Goal: Task Accomplishment & Management: Complete application form

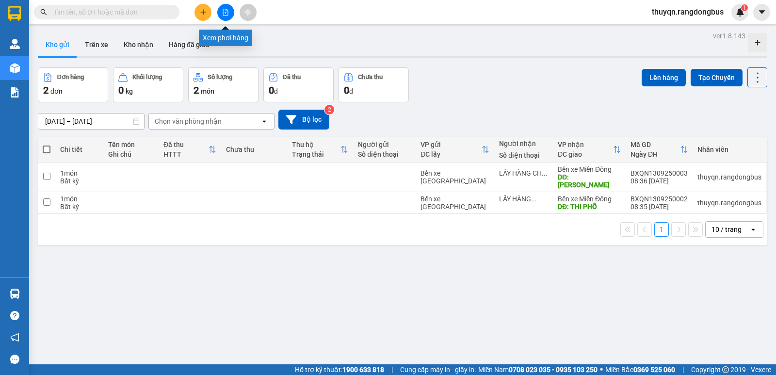
click at [228, 13] on icon "file-add" at bounding box center [225, 12] width 5 height 7
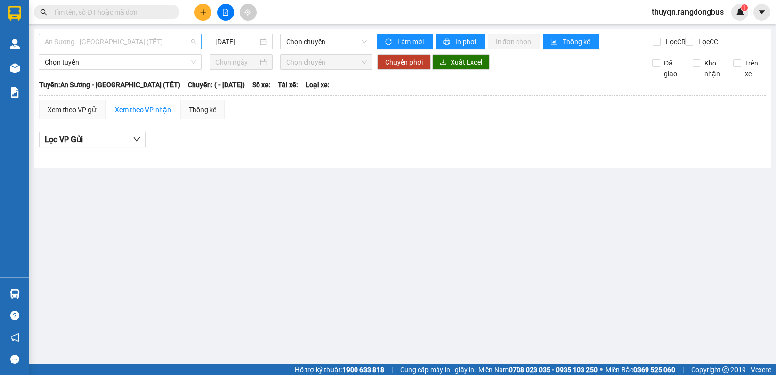
click at [69, 43] on span "An Sương - [GEOGRAPHIC_DATA] (TẾT)" at bounding box center [120, 41] width 151 height 15
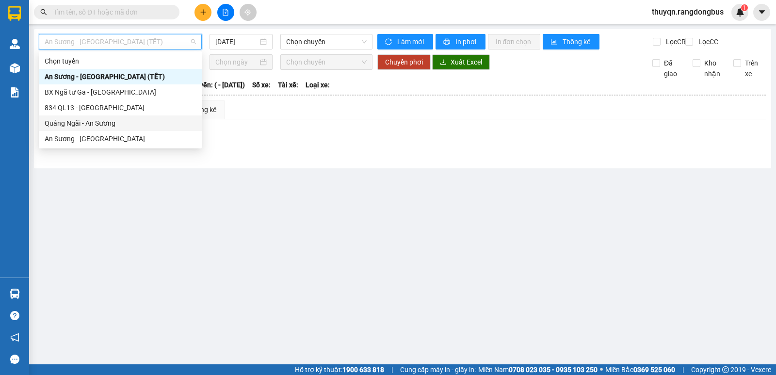
click at [89, 123] on div "Quảng Ngãi - An Sương" at bounding box center [120, 123] width 151 height 11
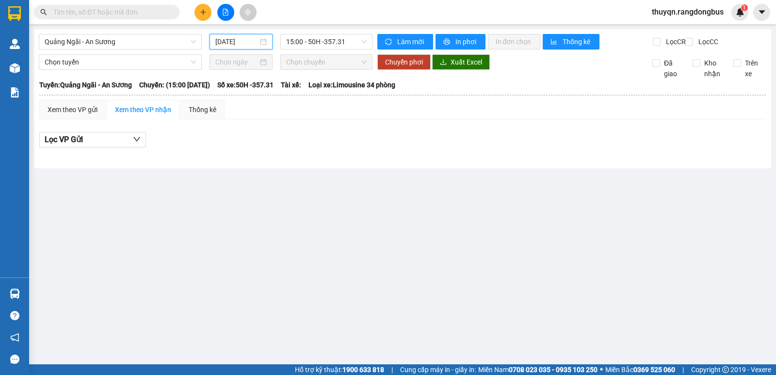
click at [246, 39] on input "[DATE]" at bounding box center [236, 41] width 43 height 11
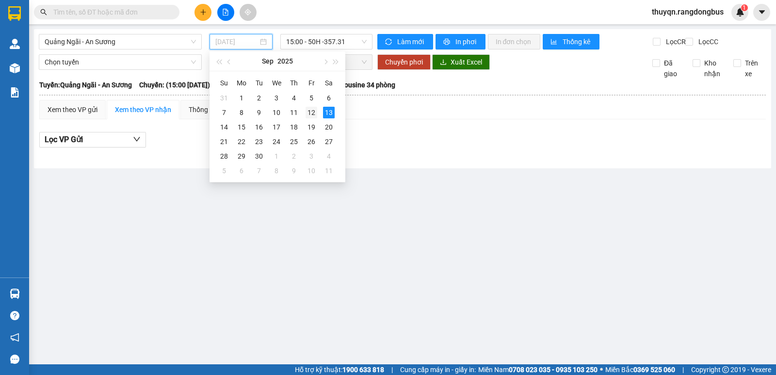
click at [312, 111] on div "12" at bounding box center [312, 113] width 12 height 12
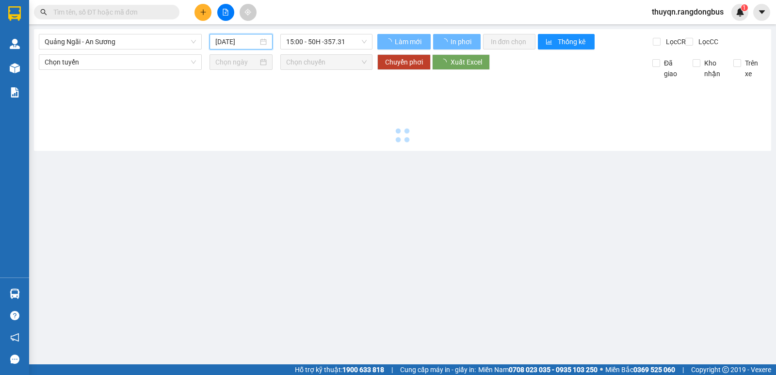
type input "[DATE]"
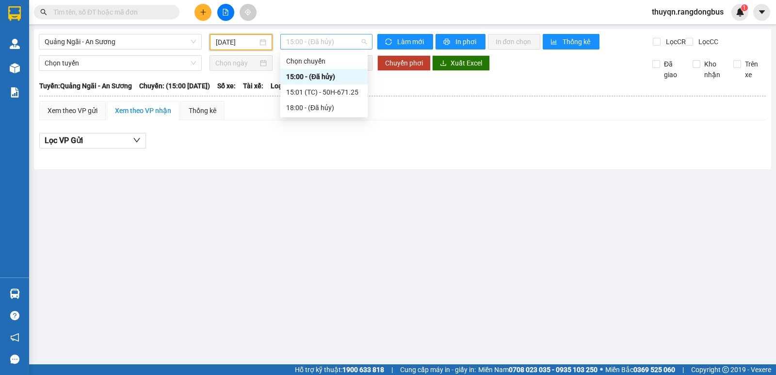
click at [343, 45] on span "15:00 - (Đã hủy)" at bounding box center [326, 41] width 80 height 15
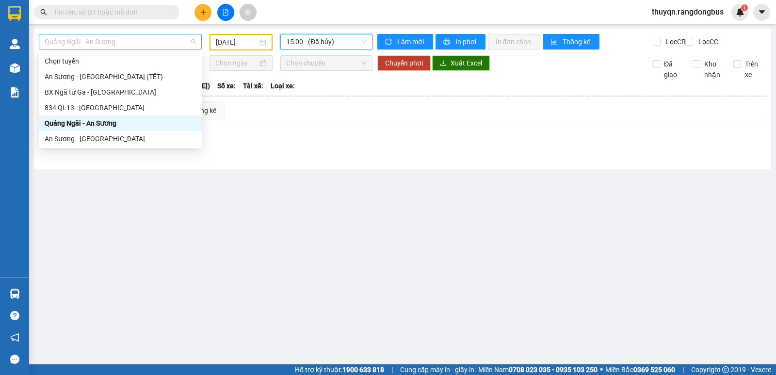
click at [142, 44] on span "Quảng Ngãi - An Sương" at bounding box center [120, 41] width 151 height 15
click at [77, 138] on div "An Sương - [GEOGRAPHIC_DATA]" at bounding box center [120, 138] width 151 height 11
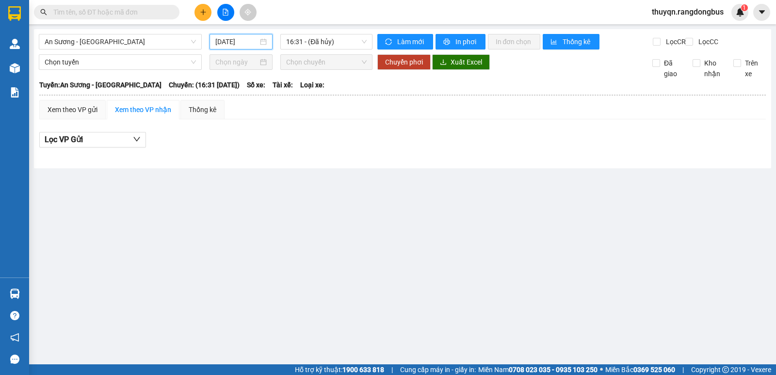
click at [236, 40] on input "[DATE]" at bounding box center [236, 41] width 43 height 11
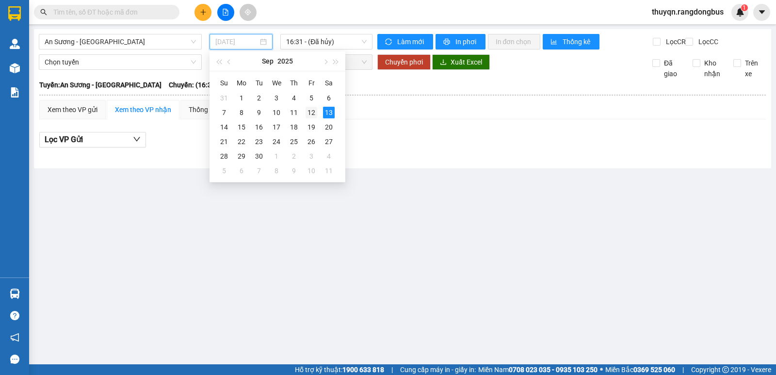
click at [310, 112] on div "12" at bounding box center [312, 113] width 12 height 12
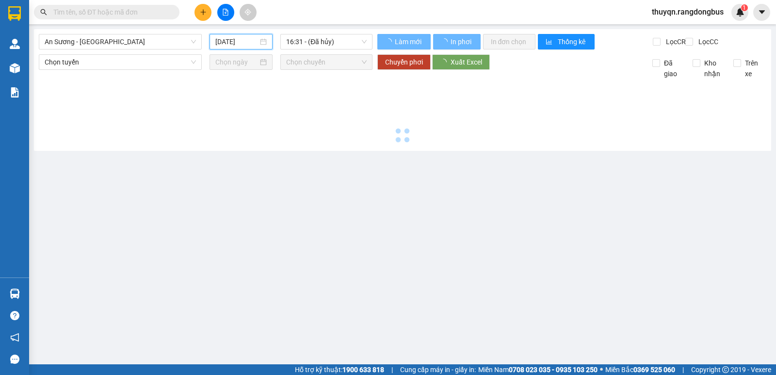
type input "[DATE]"
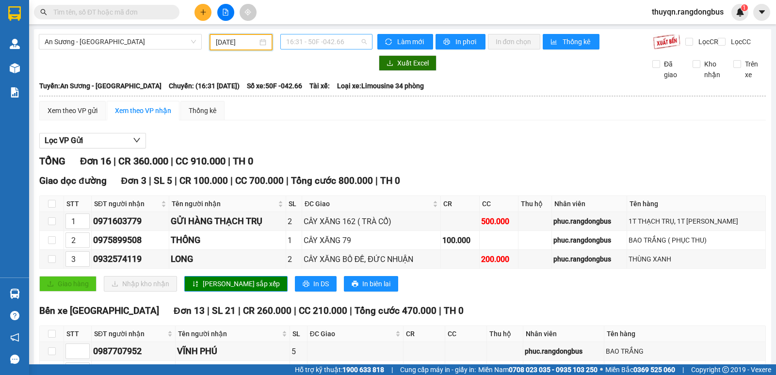
click at [299, 39] on span "16:31 - 50F -042.66" at bounding box center [326, 41] width 80 height 15
click at [423, 130] on div "Xem theo VP gửi Xem theo VP nhận Thống kê Lọc VP Gửi TỔNG Đơn 16 | CR 360.000 …" at bounding box center [402, 362] width 727 height 522
click at [463, 41] on span "In phơi" at bounding box center [467, 41] width 22 height 11
click at [465, 42] on span "In phơi" at bounding box center [467, 41] width 22 height 11
click at [467, 42] on span "In phơi" at bounding box center [467, 41] width 22 height 11
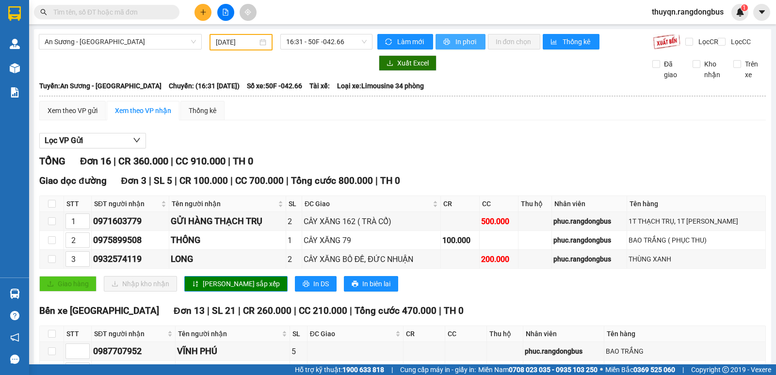
click at [461, 40] on span "In phơi" at bounding box center [467, 41] width 22 height 11
click at [466, 42] on span "In phơi" at bounding box center [467, 41] width 22 height 11
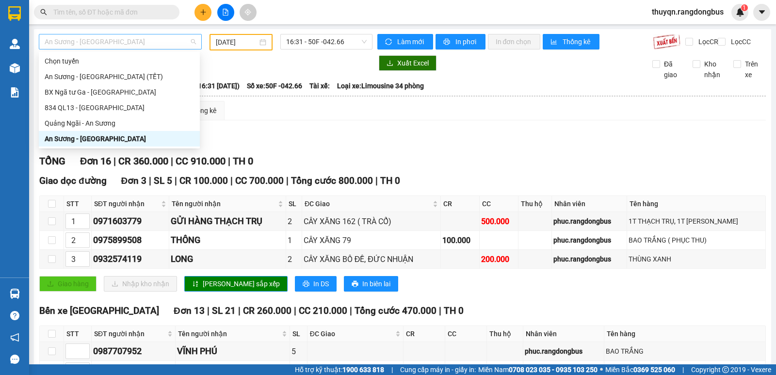
click at [64, 35] on span "An Sương - [GEOGRAPHIC_DATA]" at bounding box center [120, 41] width 151 height 15
click at [80, 125] on div "Quảng Ngãi - An Sương" at bounding box center [119, 123] width 149 height 11
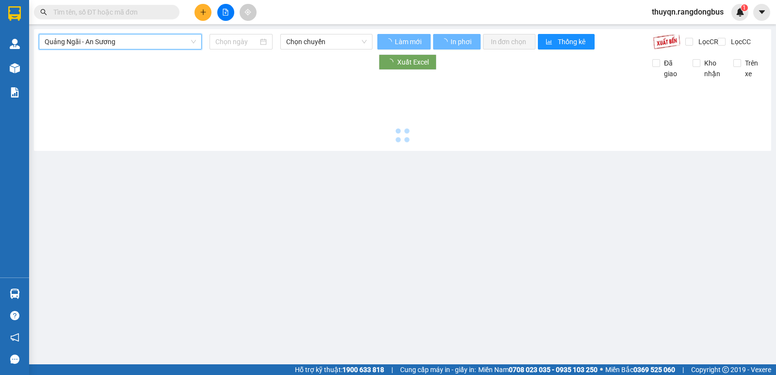
type input "[DATE]"
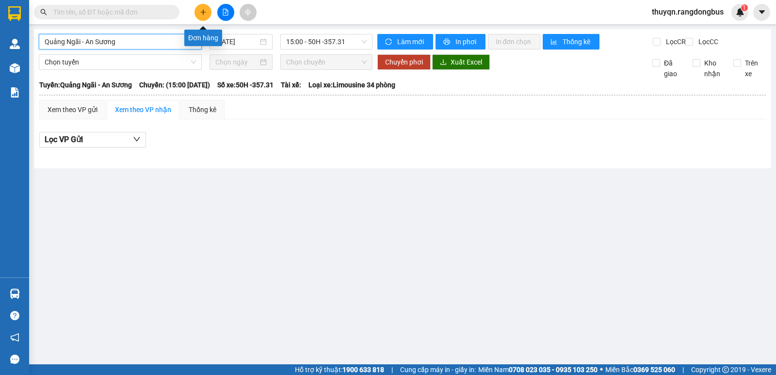
click at [203, 10] on icon "plus" at bounding box center [203, 12] width 7 height 7
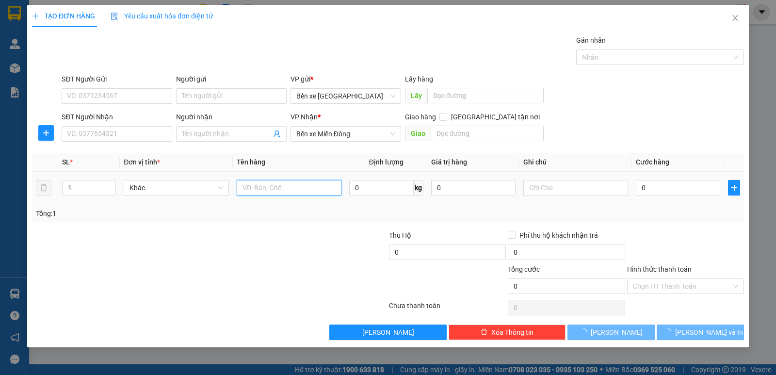
click at [247, 186] on input "text" at bounding box center [289, 188] width 105 height 16
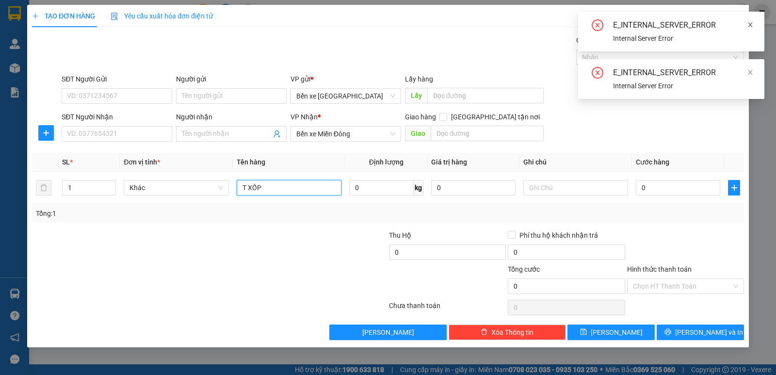
type input "T XỐP"
click at [752, 22] on icon "close" at bounding box center [750, 24] width 7 height 7
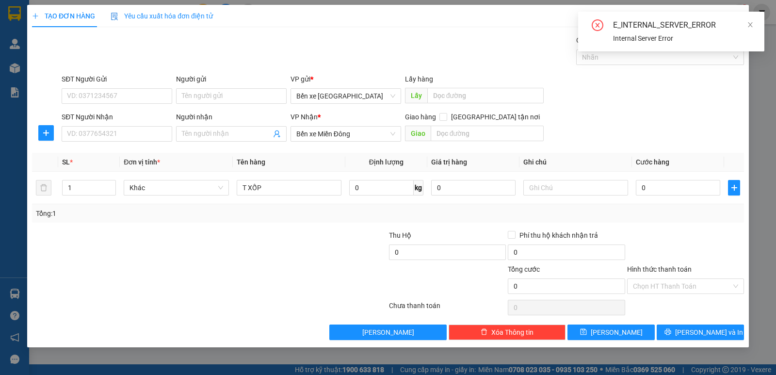
click at [754, 25] on div "E_INTERNAL_SERVER_ERROR Internal Server Error" at bounding box center [671, 32] width 186 height 40
click at [751, 23] on icon "close" at bounding box center [750, 24] width 7 height 7
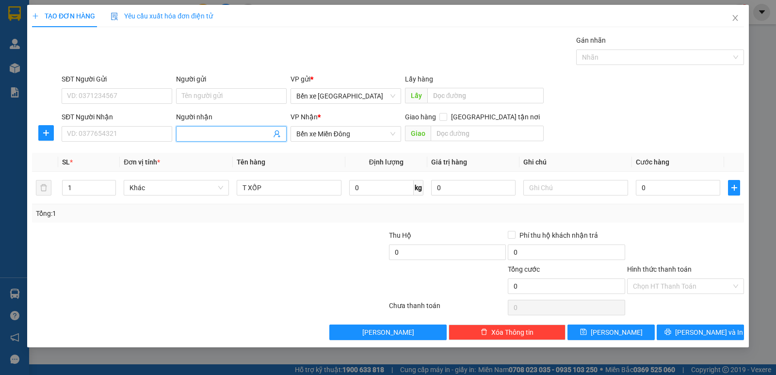
click at [204, 132] on input "Người nhận" at bounding box center [226, 134] width 89 height 11
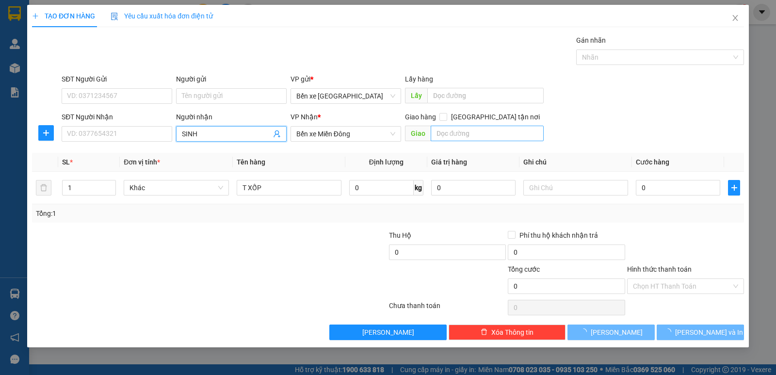
type input "SINH"
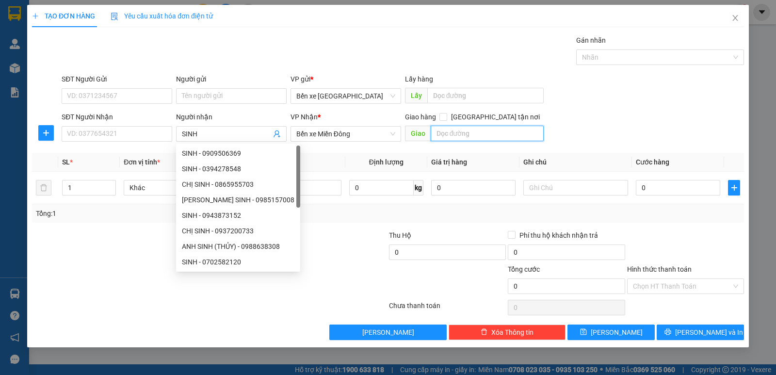
click at [443, 133] on input "text" at bounding box center [488, 134] width 114 height 16
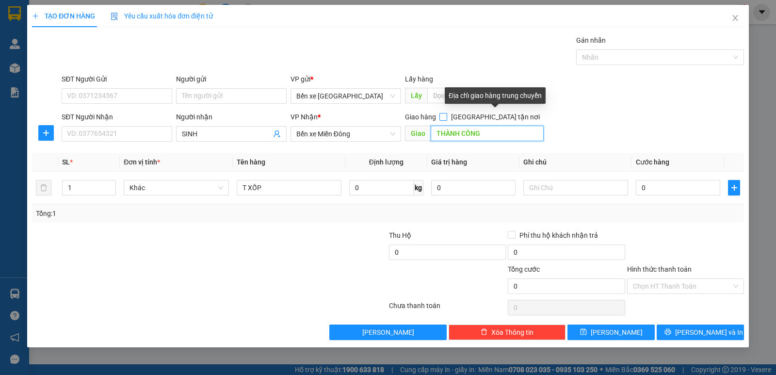
type input "THÀNH CÔNG"
click at [446, 116] on input "[GEOGRAPHIC_DATA] tận nơi" at bounding box center [443, 116] width 7 height 7
checkbox input "true"
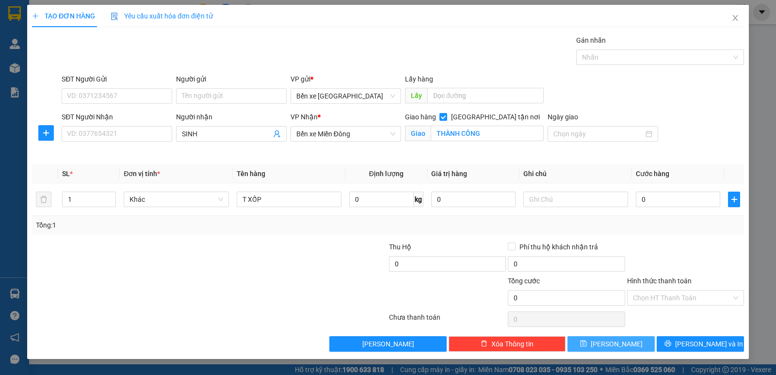
click at [594, 343] on button "[PERSON_NAME]" at bounding box center [611, 344] width 87 height 16
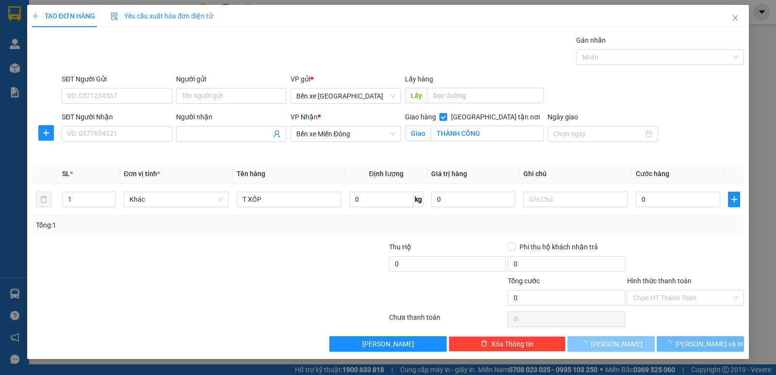
checkbox input "false"
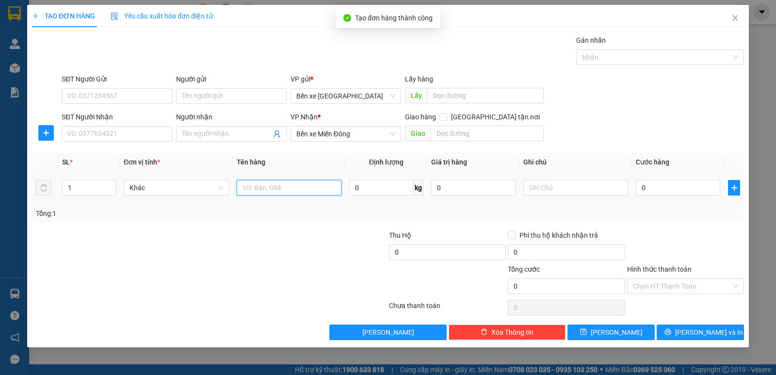
click at [269, 188] on input "text" at bounding box center [289, 188] width 105 height 16
type input "BAO GẠO"
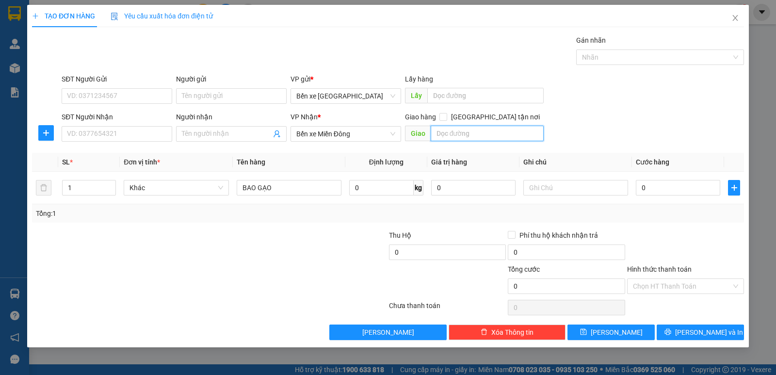
click at [472, 135] on input "text" at bounding box center [488, 134] width 114 height 16
type input "THÀNH CÔNG"
click at [446, 117] on input "[GEOGRAPHIC_DATA] tận nơi" at bounding box center [443, 116] width 7 height 7
checkbox input "true"
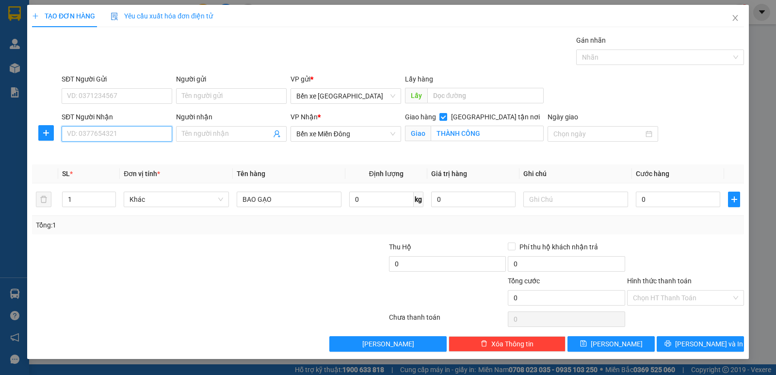
click at [104, 136] on input "SĐT Người Nhận" at bounding box center [117, 134] width 111 height 16
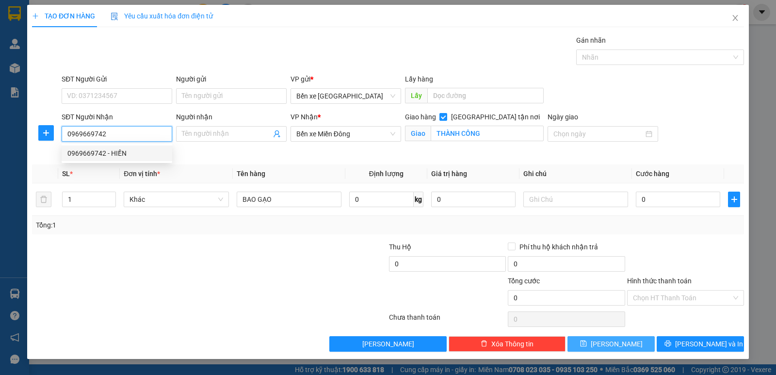
type input "0969669742"
click at [588, 349] on button "[PERSON_NAME]" at bounding box center [611, 344] width 87 height 16
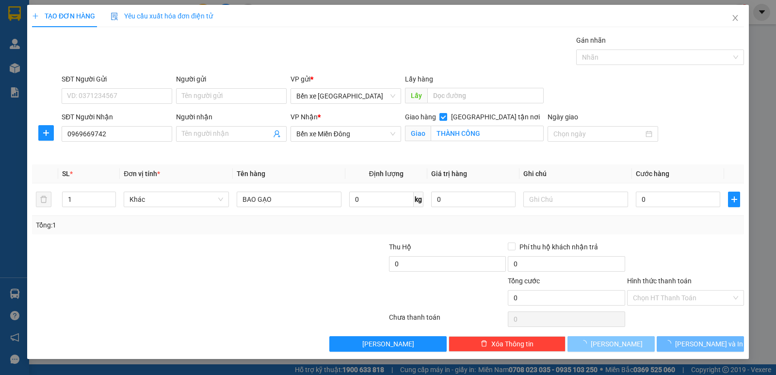
checkbox input "false"
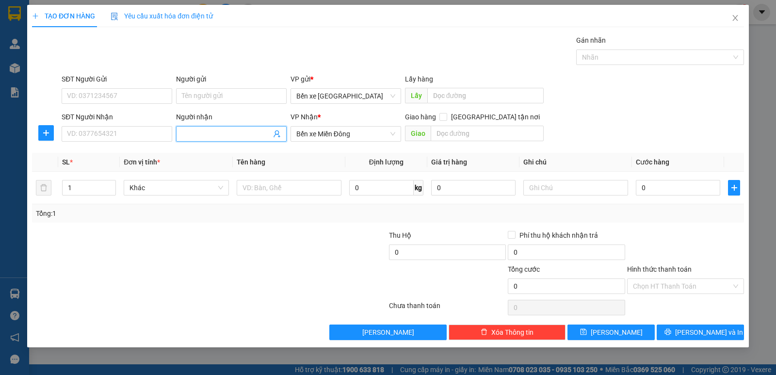
click at [190, 130] on input "Người nhận" at bounding box center [226, 134] width 89 height 11
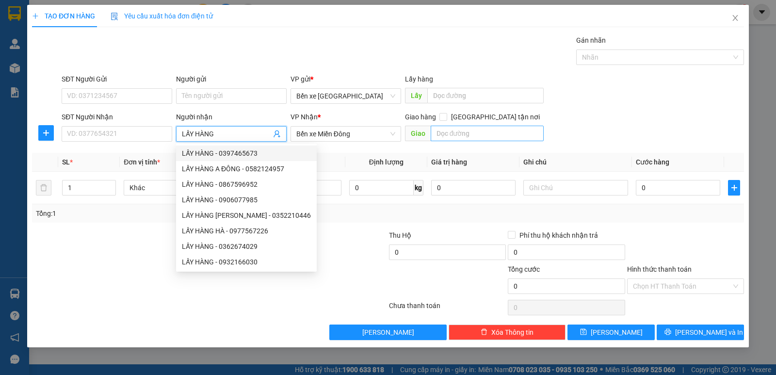
type input "LẤY HÀNG"
click at [458, 130] on input "text" at bounding box center [488, 134] width 114 height 16
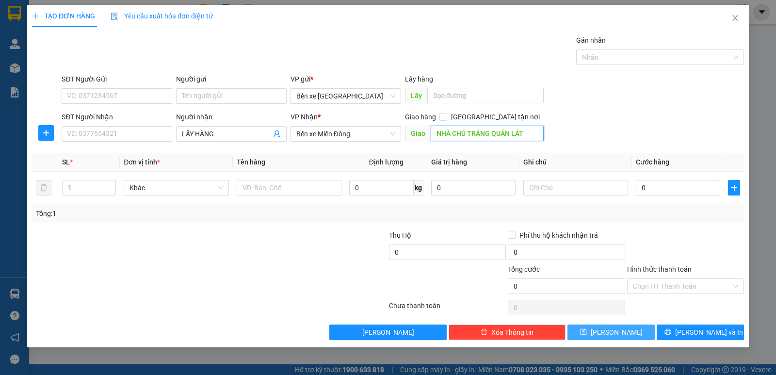
type input "NHÀ CHÚ TRÁNG QUÁN LÁT"
click at [620, 332] on span "[PERSON_NAME]" at bounding box center [617, 332] width 52 height 11
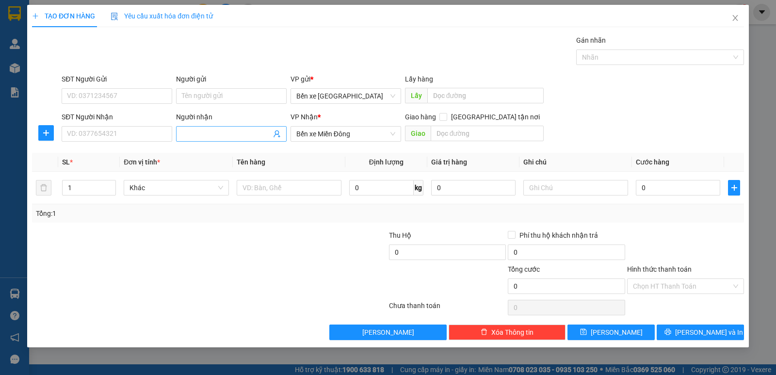
click at [197, 131] on input "Người nhận" at bounding box center [226, 134] width 89 height 11
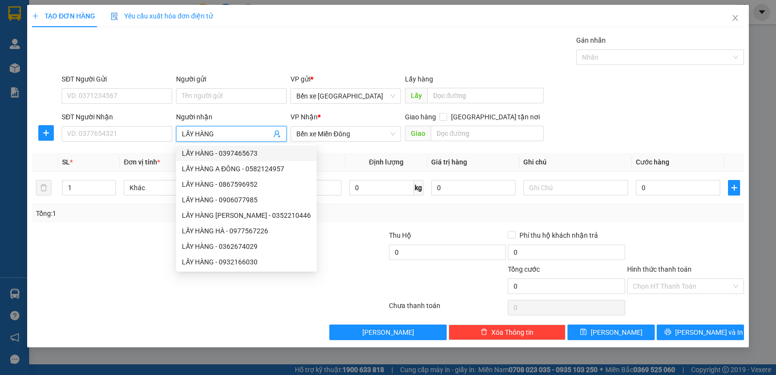
click at [239, 138] on input "LẤY HÀNG" at bounding box center [226, 134] width 89 height 11
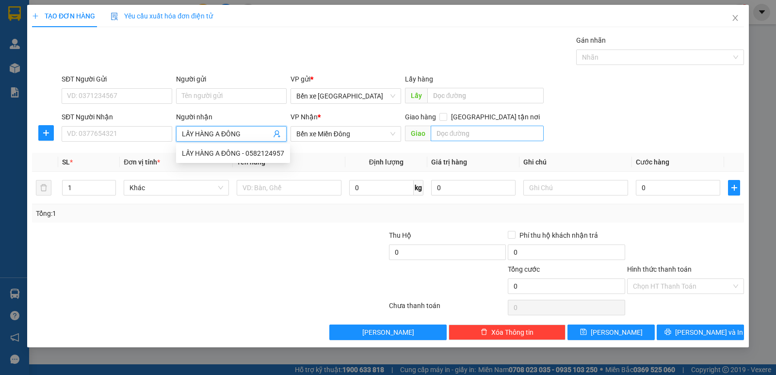
type input "LẤY HÀNG A ĐÔNG"
click at [459, 132] on input "text" at bounding box center [488, 134] width 114 height 16
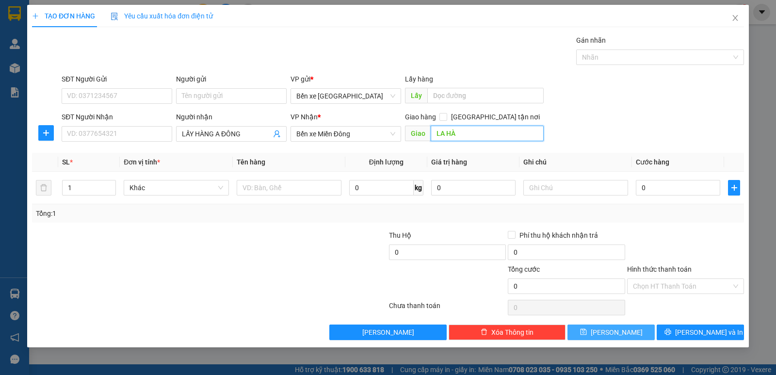
type input "LA HÀ"
click at [619, 328] on span "[PERSON_NAME]" at bounding box center [617, 332] width 52 height 11
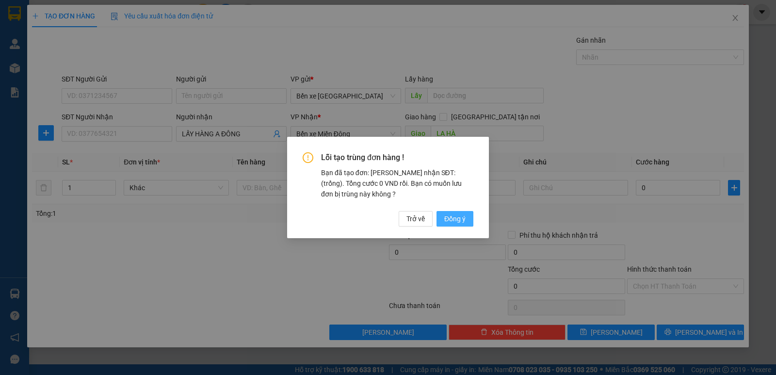
click at [458, 217] on span "Đồng ý" at bounding box center [454, 218] width 21 height 11
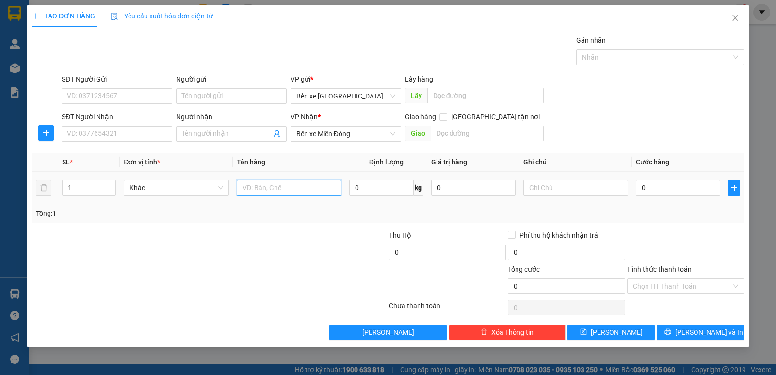
click at [268, 188] on input "text" at bounding box center [289, 188] width 105 height 16
type input "CỤC ĐEN"
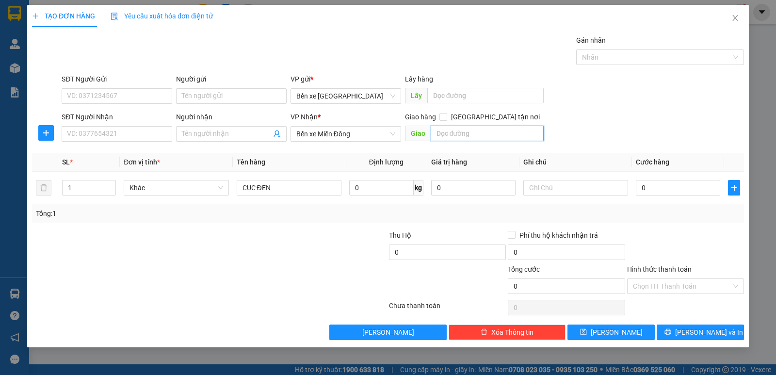
click at [456, 135] on input "text" at bounding box center [488, 134] width 114 height 16
type input "BXMĐ"
click at [114, 129] on input "SĐT Người Nhận" at bounding box center [117, 134] width 111 height 16
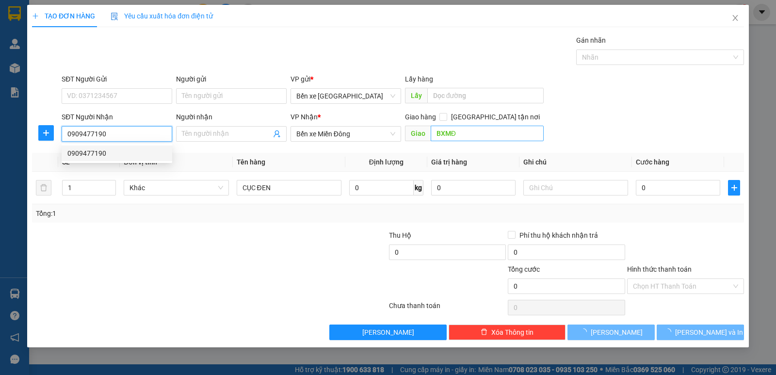
type input "0909477190"
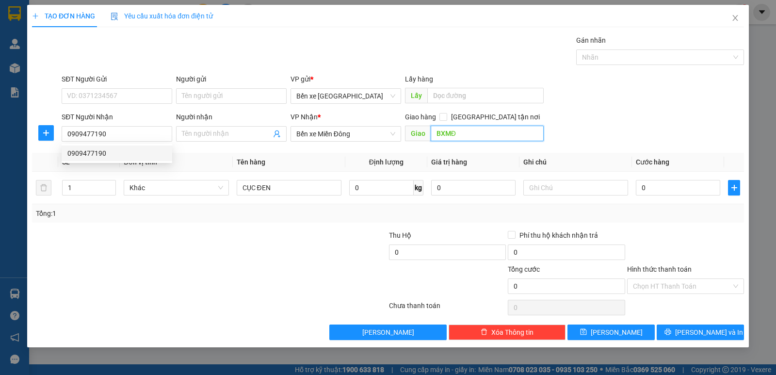
click at [481, 134] on input "BXMĐ" at bounding box center [488, 134] width 114 height 16
type input "BXMĐ CŨ"
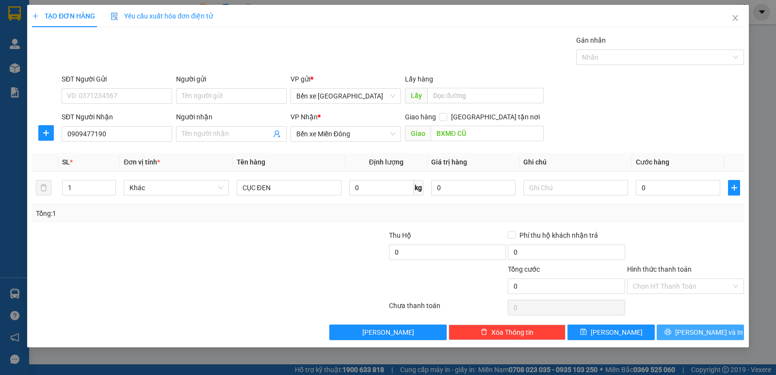
click at [677, 334] on button "[PERSON_NAME] và In" at bounding box center [700, 333] width 87 height 16
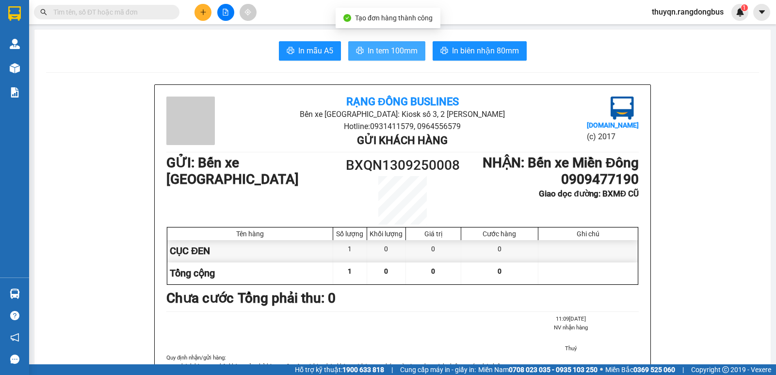
click at [402, 49] on span "In tem 100mm" at bounding box center [393, 51] width 50 height 12
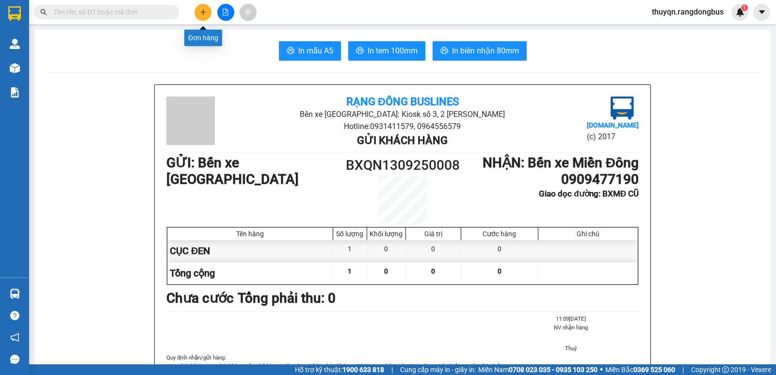
click at [204, 13] on icon "plus" at bounding box center [203, 12] width 7 height 7
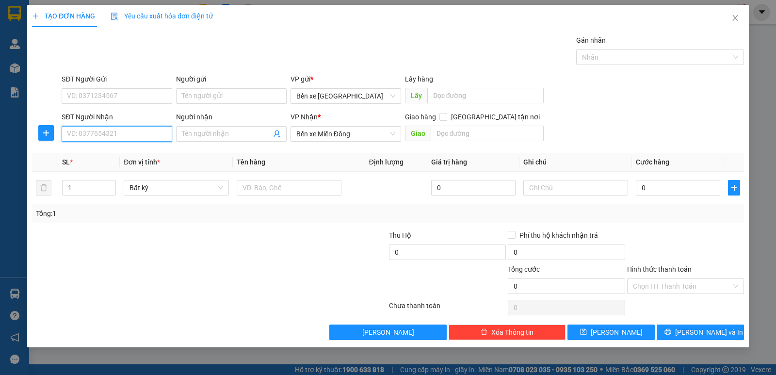
click at [143, 136] on input "SĐT Người Nhận" at bounding box center [117, 134] width 111 height 16
type input "0988122256"
click at [145, 152] on div "0988122256 - LẤY HÀNG" at bounding box center [116, 153] width 99 height 11
type input "LẤY HÀNG"
type input "QUÁN LÁT"
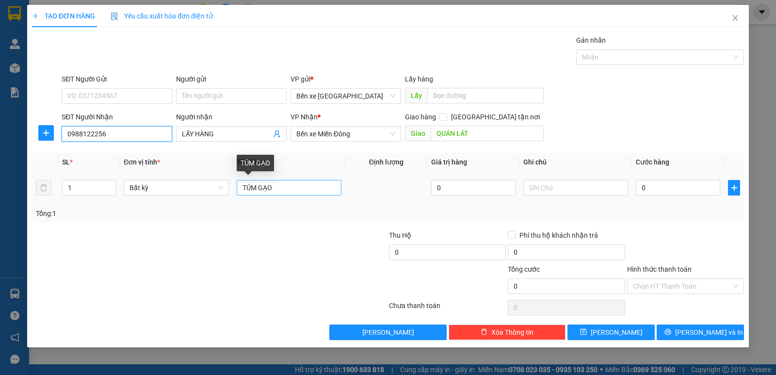
type input "0988122256"
click at [283, 192] on input "TÚM GẠO" at bounding box center [289, 188] width 105 height 16
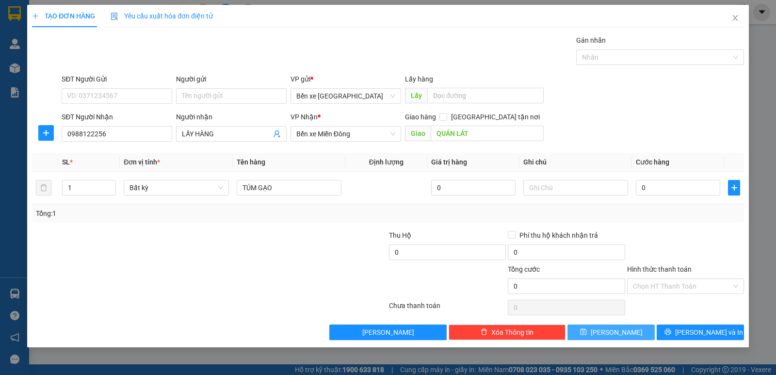
click at [614, 335] on span "[PERSON_NAME]" at bounding box center [617, 332] width 52 height 11
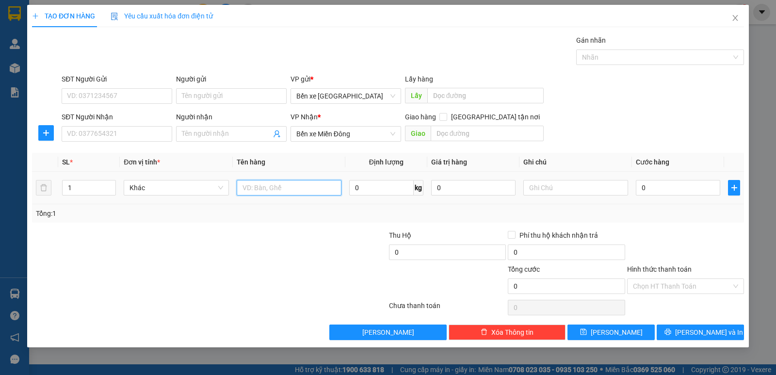
click at [259, 187] on input "text" at bounding box center [289, 188] width 105 height 16
type input "T GIẤY"
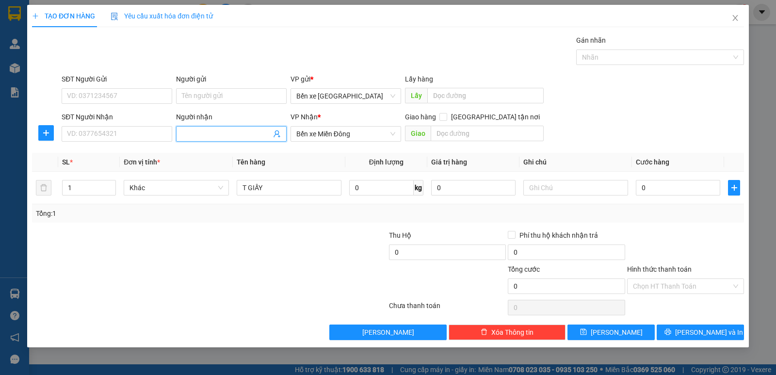
click at [233, 136] on input "Người nhận" at bounding box center [226, 134] width 89 height 11
type input "D"
type input "ĐAN"
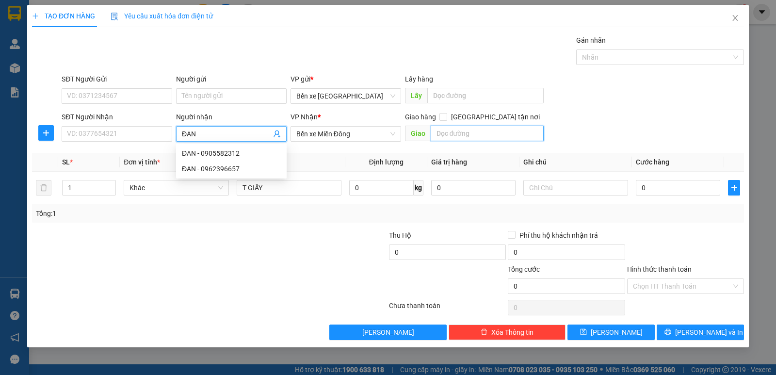
click at [445, 131] on input "text" at bounding box center [488, 134] width 114 height 16
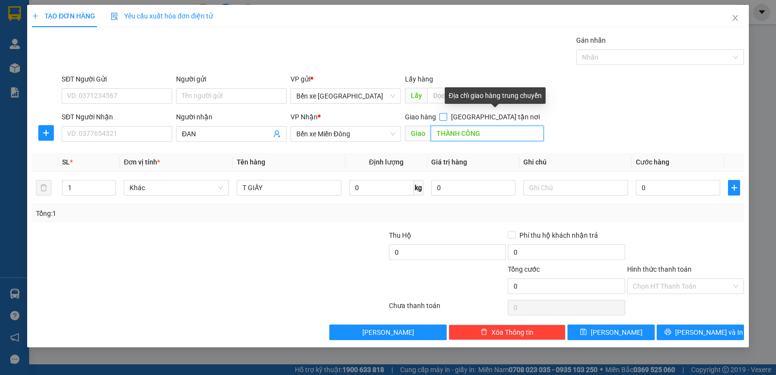
type input "THÀNH CÔNG"
drag, startPoint x: 496, startPoint y: 116, endPoint x: 522, endPoint y: 154, distance: 45.7
